Goal: Task Accomplishment & Management: Use online tool/utility

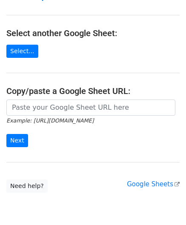
scroll to position [111, 0]
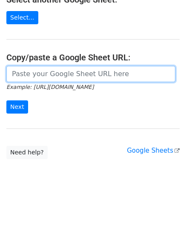
click at [29, 71] on input "url" at bounding box center [90, 74] width 169 height 16
paste input "[URL][DOMAIN_NAME]"
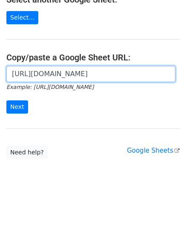
scroll to position [0, 199]
type input "[URL][DOMAIN_NAME]"
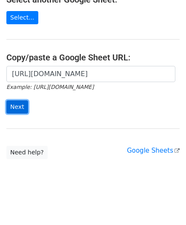
click at [21, 107] on input "Next" at bounding box center [17, 106] width 22 height 13
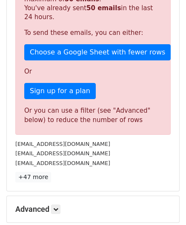
scroll to position [275, 0]
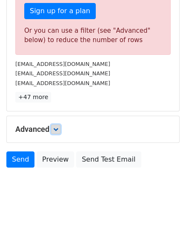
click at [58, 129] on icon at bounding box center [55, 129] width 5 height 5
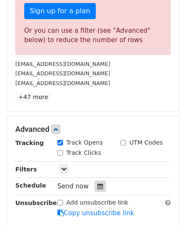
click at [98, 184] on icon at bounding box center [100, 186] width 6 height 6
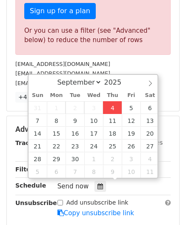
type input "2025-09-04 12:00"
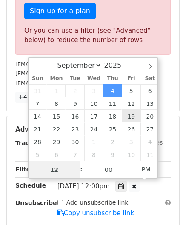
paste input "8"
type input "8"
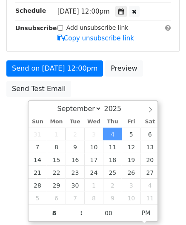
type input "2025-09-04 20:00"
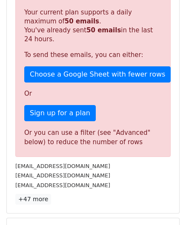
scroll to position [390, 0]
